Goal: Task Accomplishment & Management: Complete application form

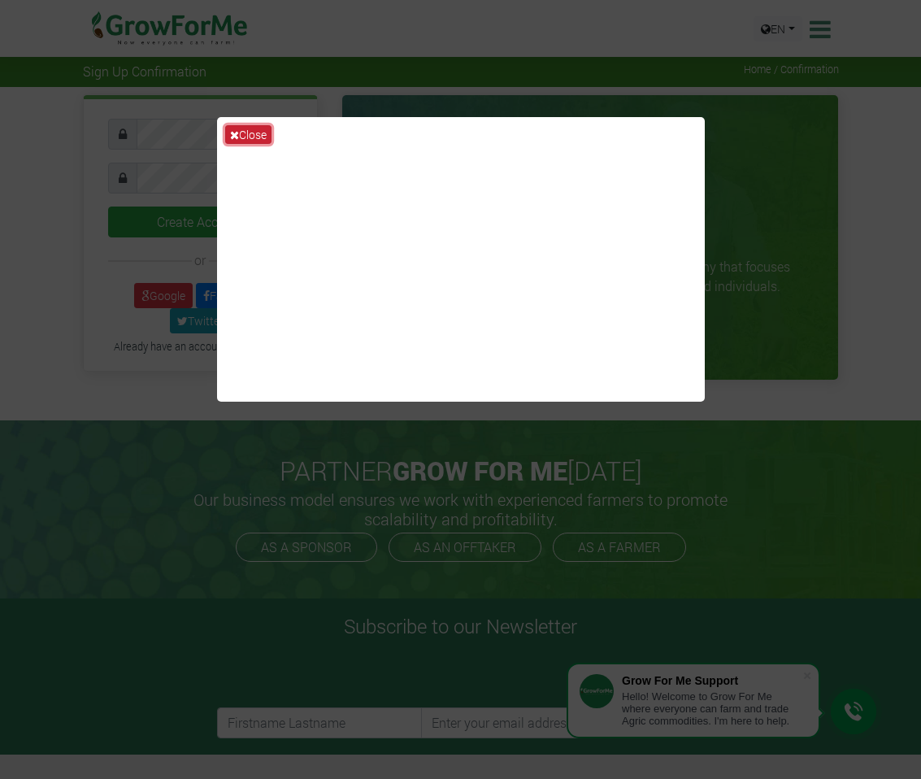
click at [238, 138] on icon at bounding box center [234, 134] width 9 height 11
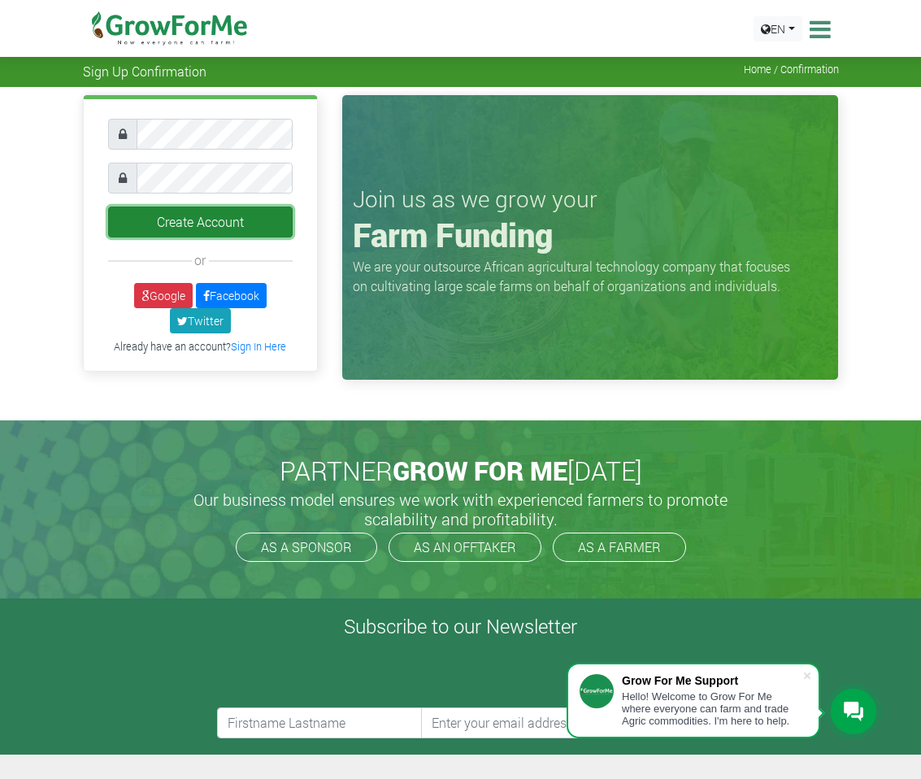
click at [185, 215] on button "Create Account" at bounding box center [200, 221] width 185 height 31
